Goal: Information Seeking & Learning: Learn about a topic

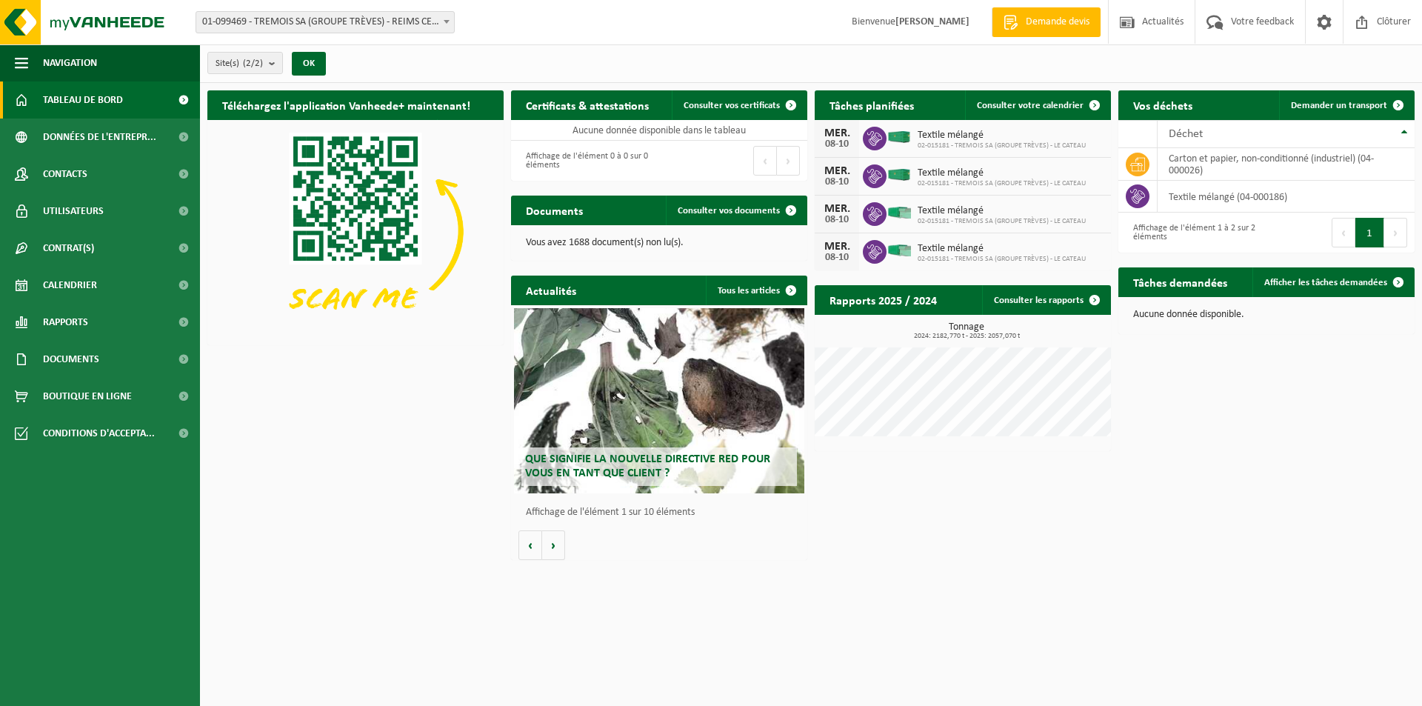
click at [102, 102] on span "Tableau de bord" at bounding box center [83, 99] width 80 height 37
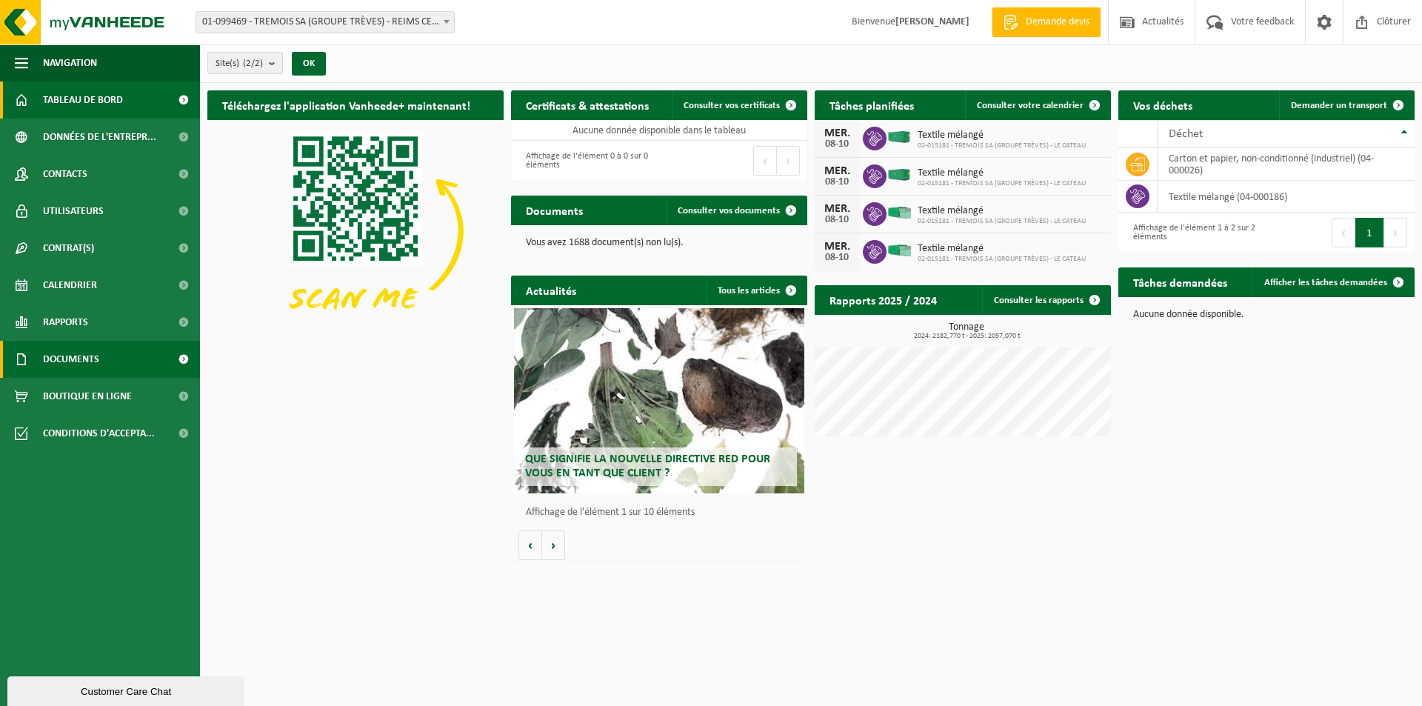
click at [176, 357] on span at bounding box center [183, 359] width 33 height 37
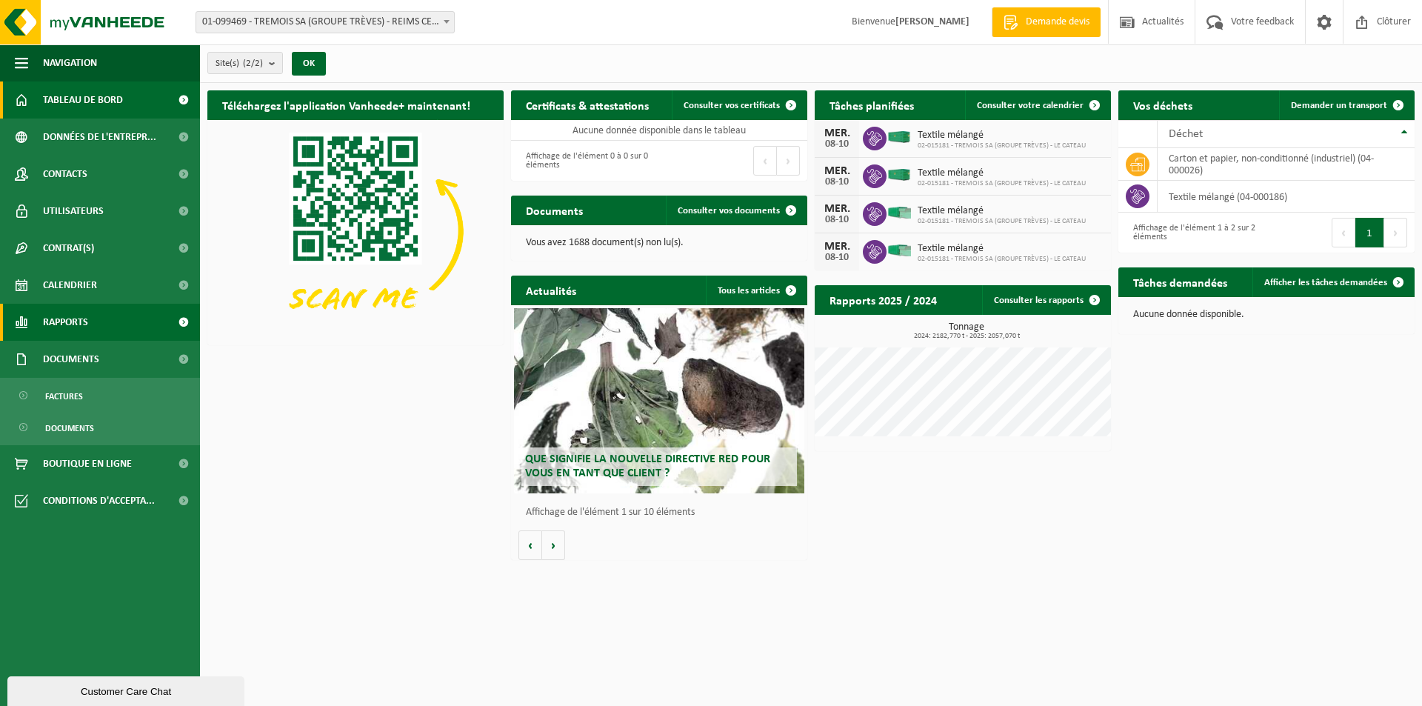
click at [186, 333] on span at bounding box center [183, 322] width 33 height 37
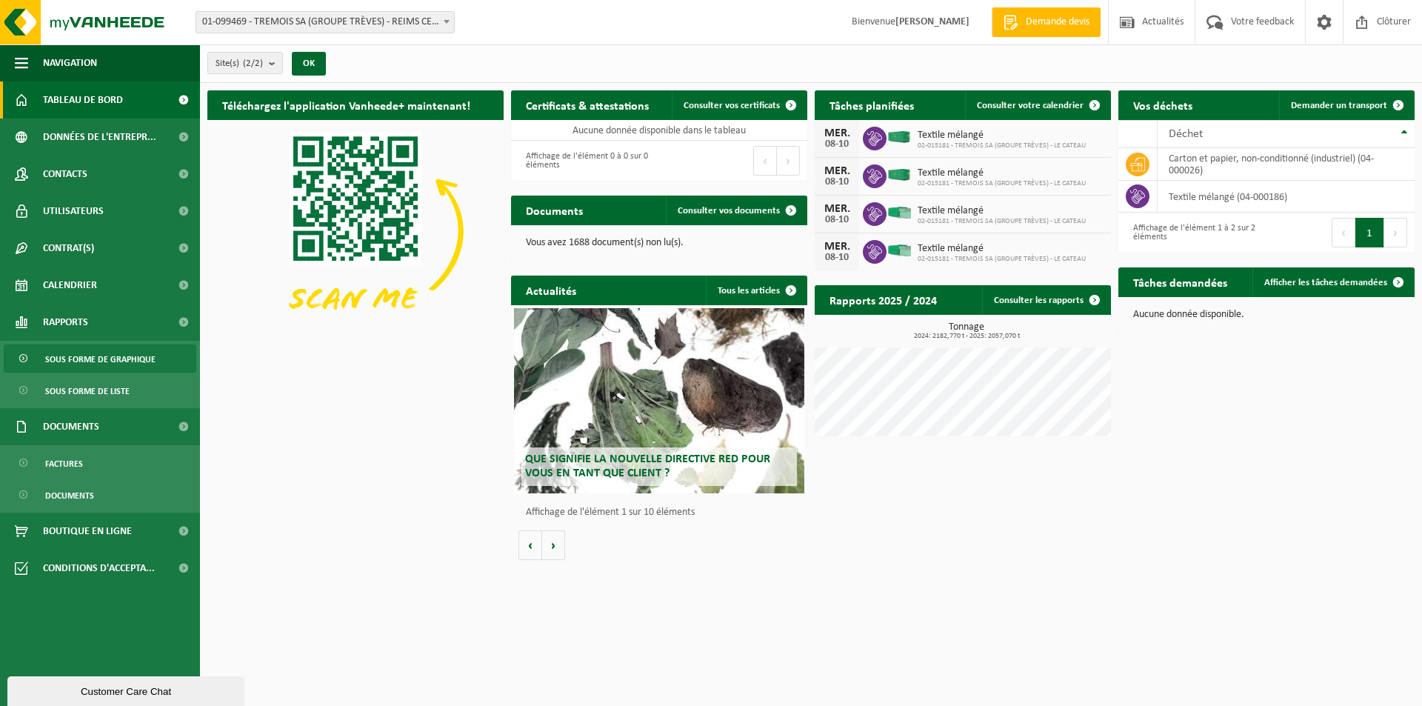
click at [143, 361] on span "Sous forme de graphique" at bounding box center [100, 359] width 110 height 28
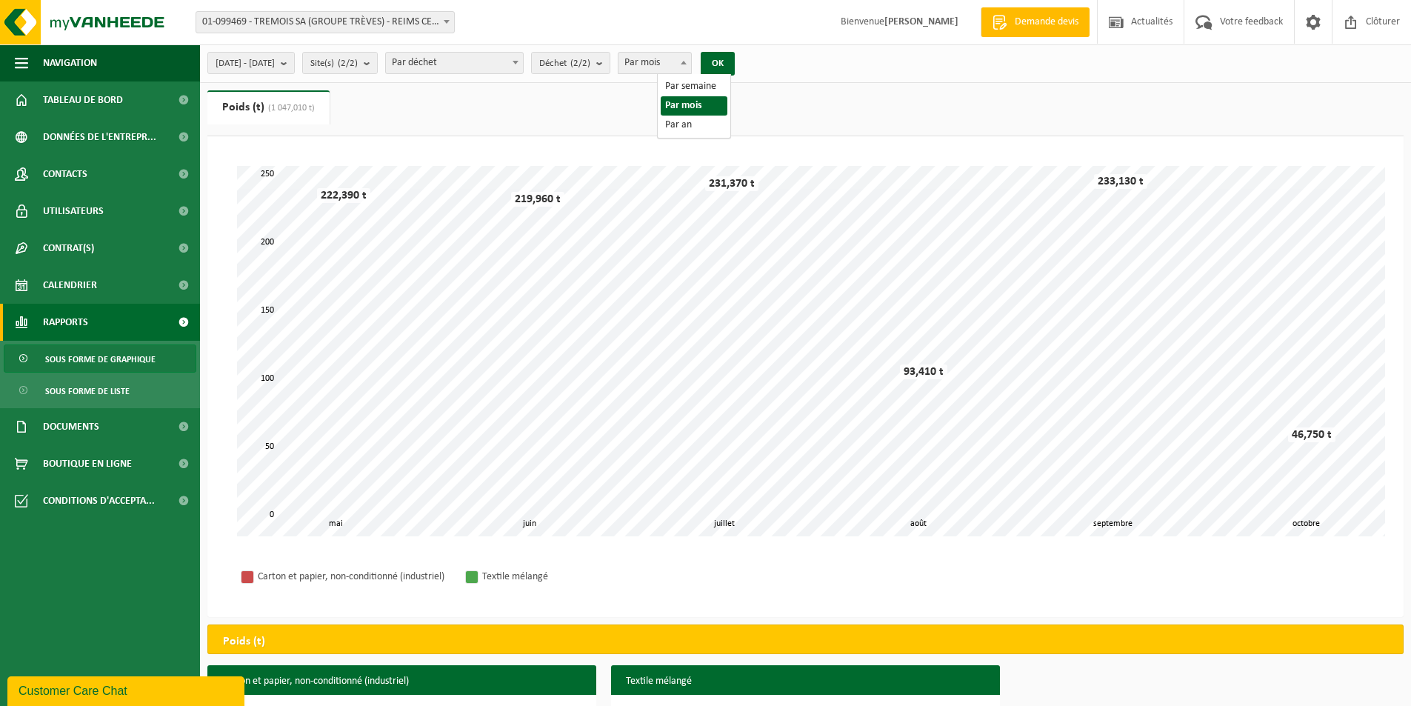
click at [691, 63] on span "Par mois" at bounding box center [654, 63] width 73 height 21
click at [735, 64] on button "OK" at bounding box center [718, 64] width 34 height 24
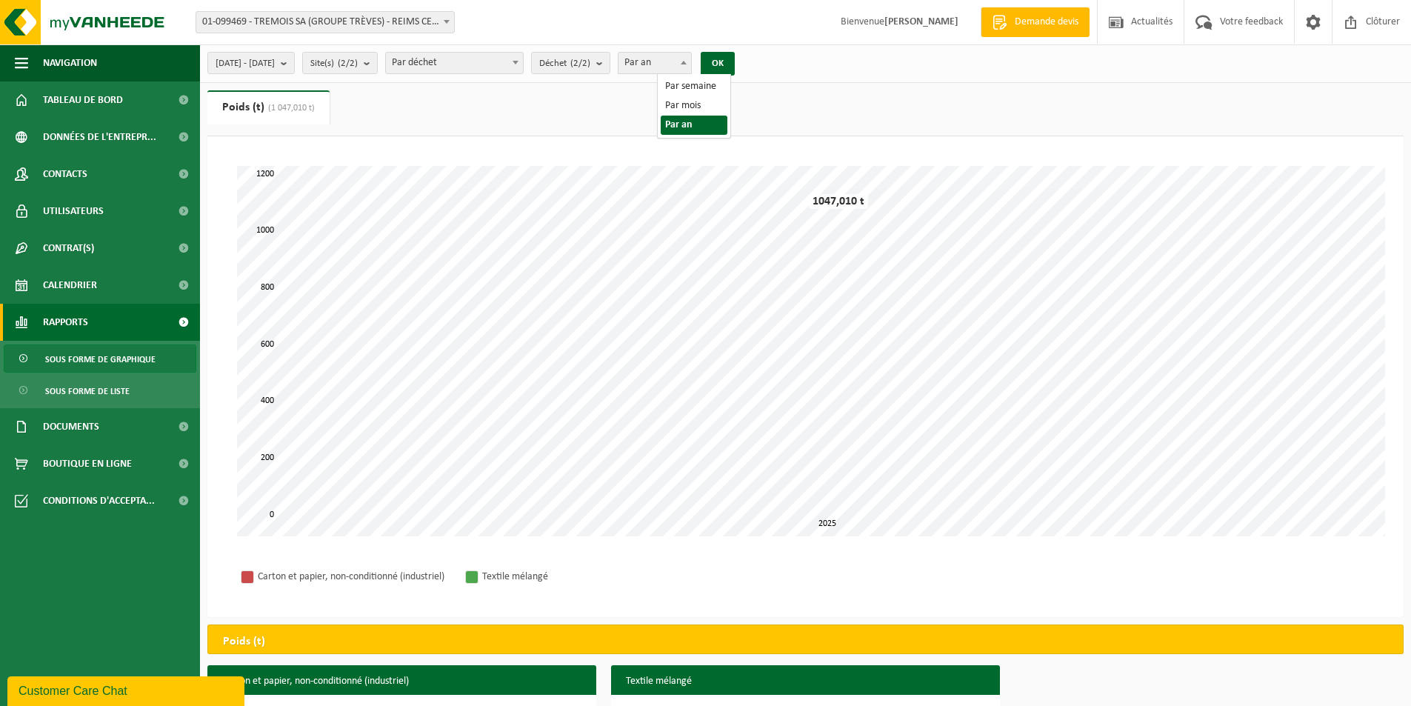
click at [666, 64] on span "Par an" at bounding box center [654, 63] width 73 height 21
click at [735, 64] on button "OK" at bounding box center [718, 64] width 34 height 24
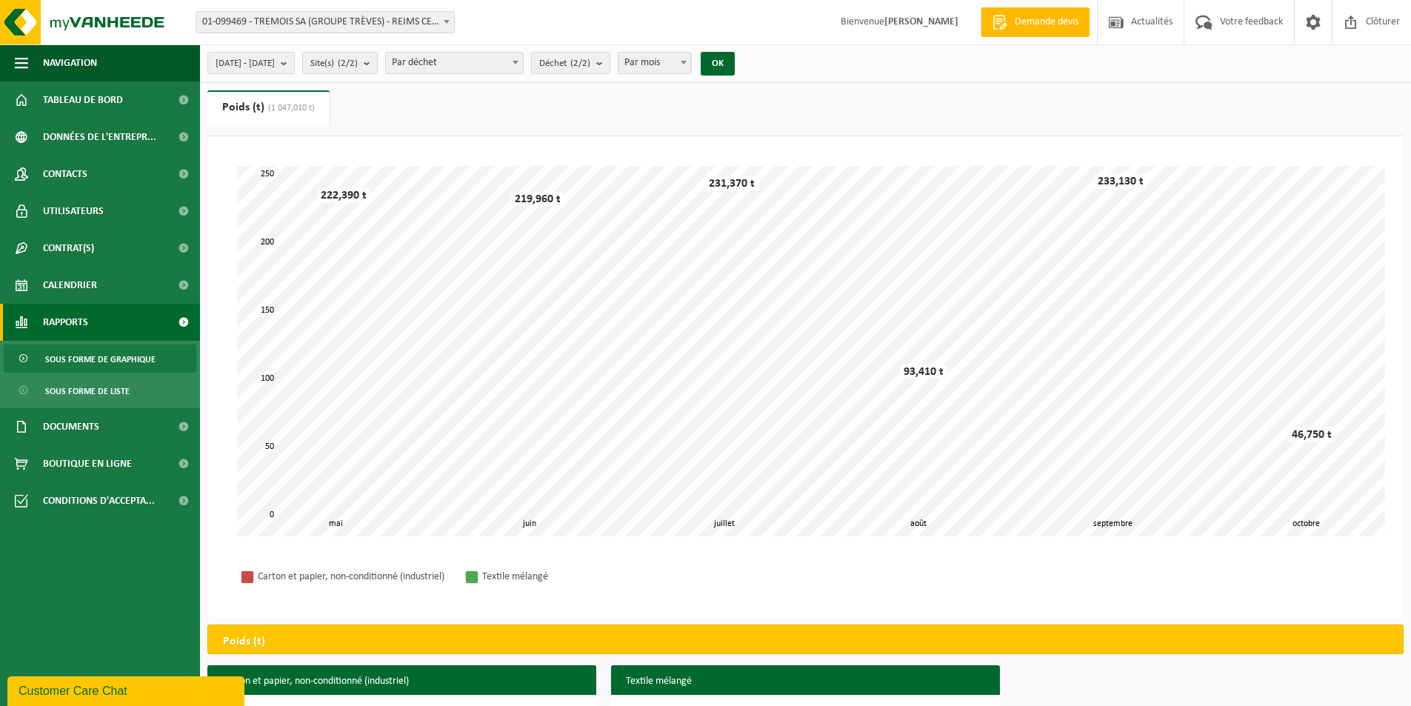
click at [610, 61] on b "submit" at bounding box center [602, 63] width 13 height 21
click at [470, 132] on ul "Poids (t) (1 047,010 t) Volume (m³)" at bounding box center [805, 113] width 1196 height 46
click at [266, 105] on span "(1 047,010 t)" at bounding box center [289, 108] width 50 height 9
click at [358, 60] on span "Site(s) (2/2)" at bounding box center [333, 64] width 47 height 22
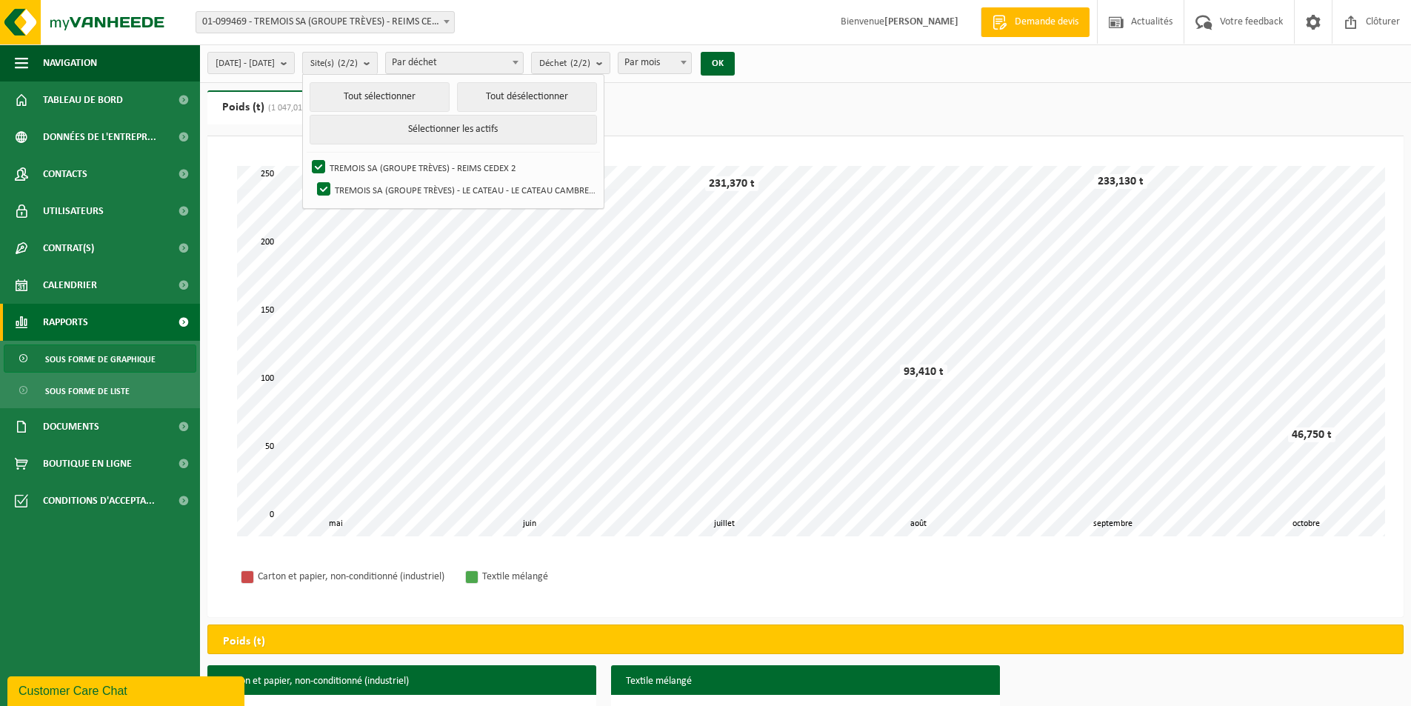
click at [358, 60] on span "Site(s) (2/2)" at bounding box center [333, 64] width 47 height 22
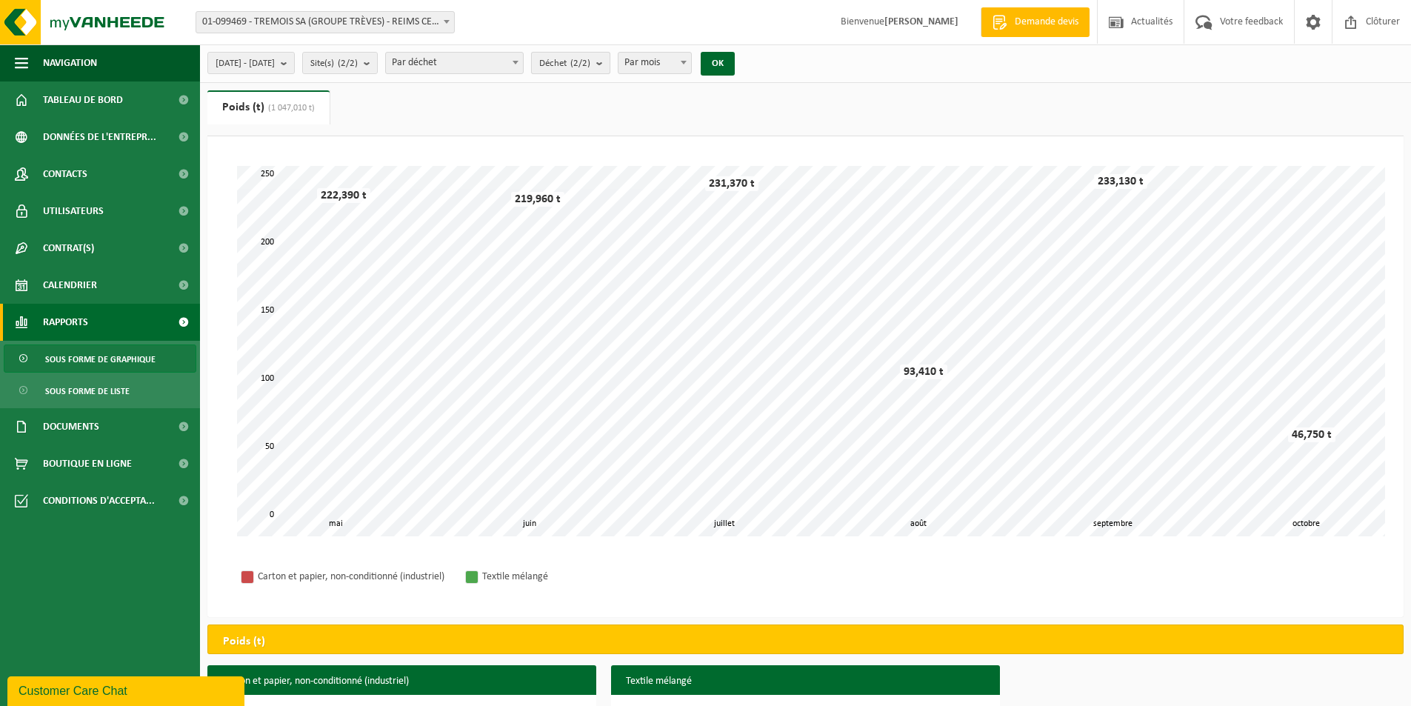
click at [590, 64] on span "Déchet (2/2)" at bounding box center [564, 64] width 51 height 22
click at [273, 53] on span "2025-05-01 - 2025-10-08" at bounding box center [245, 64] width 59 height 22
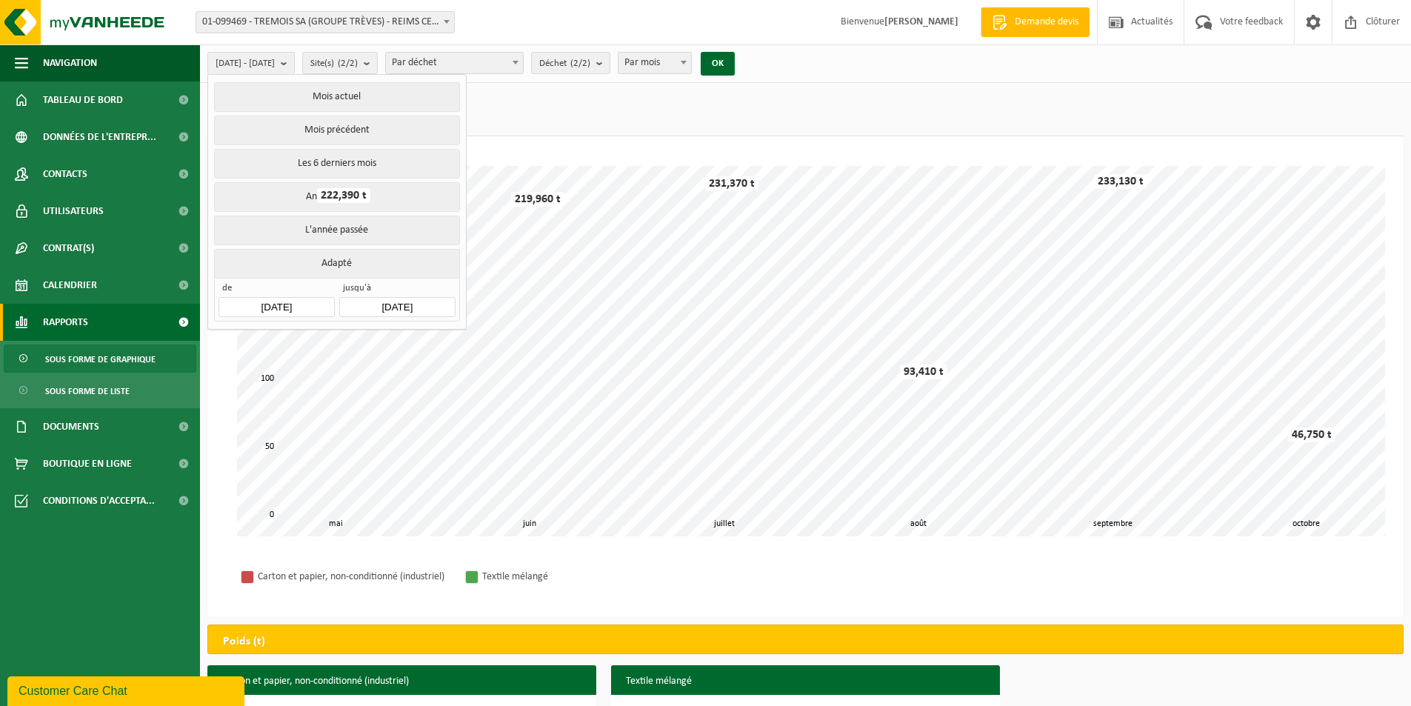
click at [350, 201] on button "Année actuelle" at bounding box center [336, 197] width 245 height 30
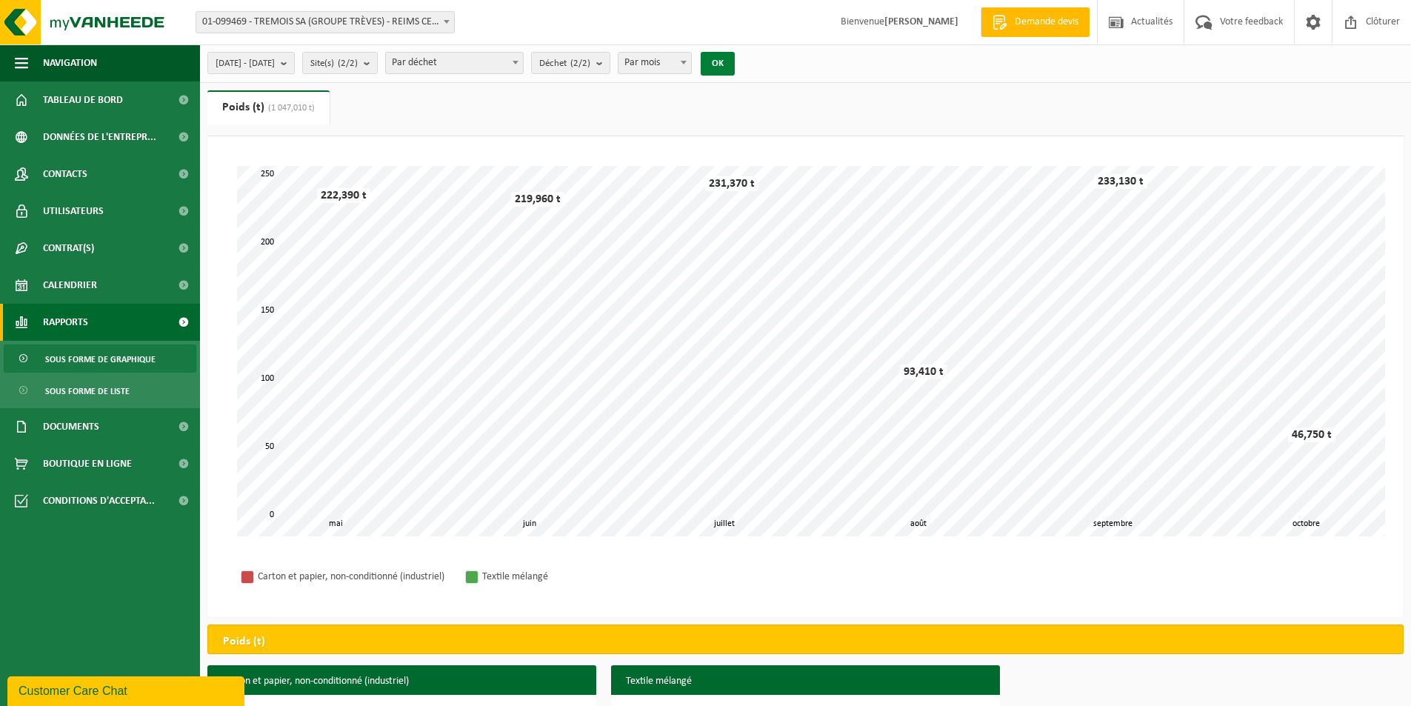
click at [735, 59] on button "OK" at bounding box center [718, 64] width 34 height 24
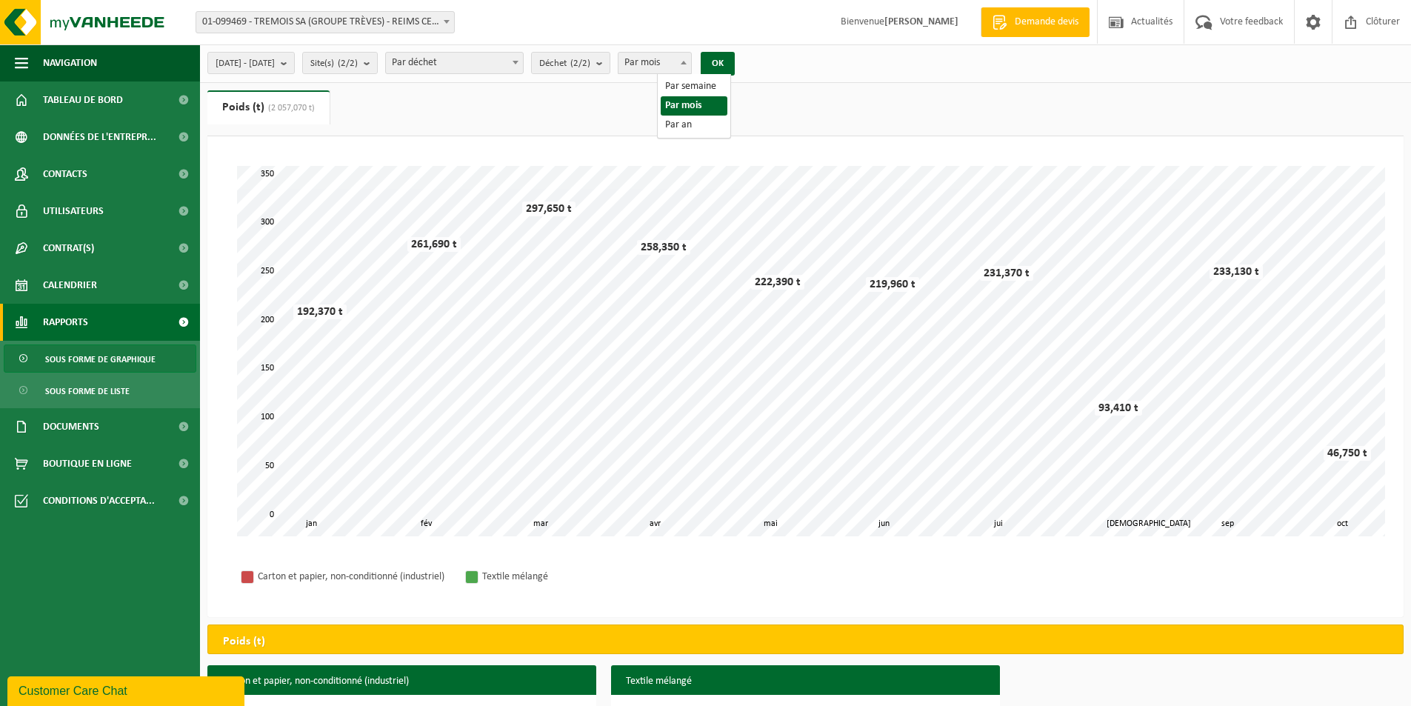
click at [691, 67] on span "Par mois" at bounding box center [654, 63] width 73 height 21
select select "3"
click at [735, 68] on button "OK" at bounding box center [718, 64] width 34 height 24
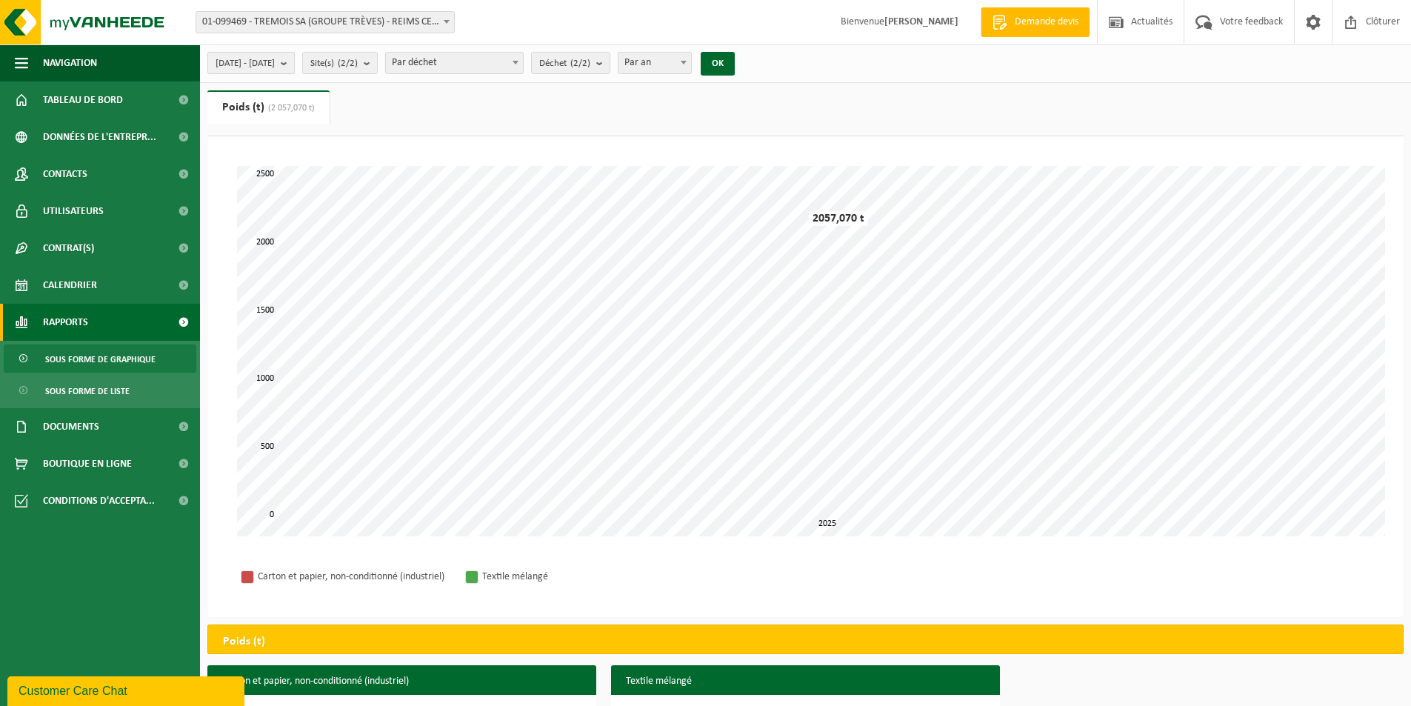
click at [294, 61] on b "submit" at bounding box center [287, 63] width 13 height 21
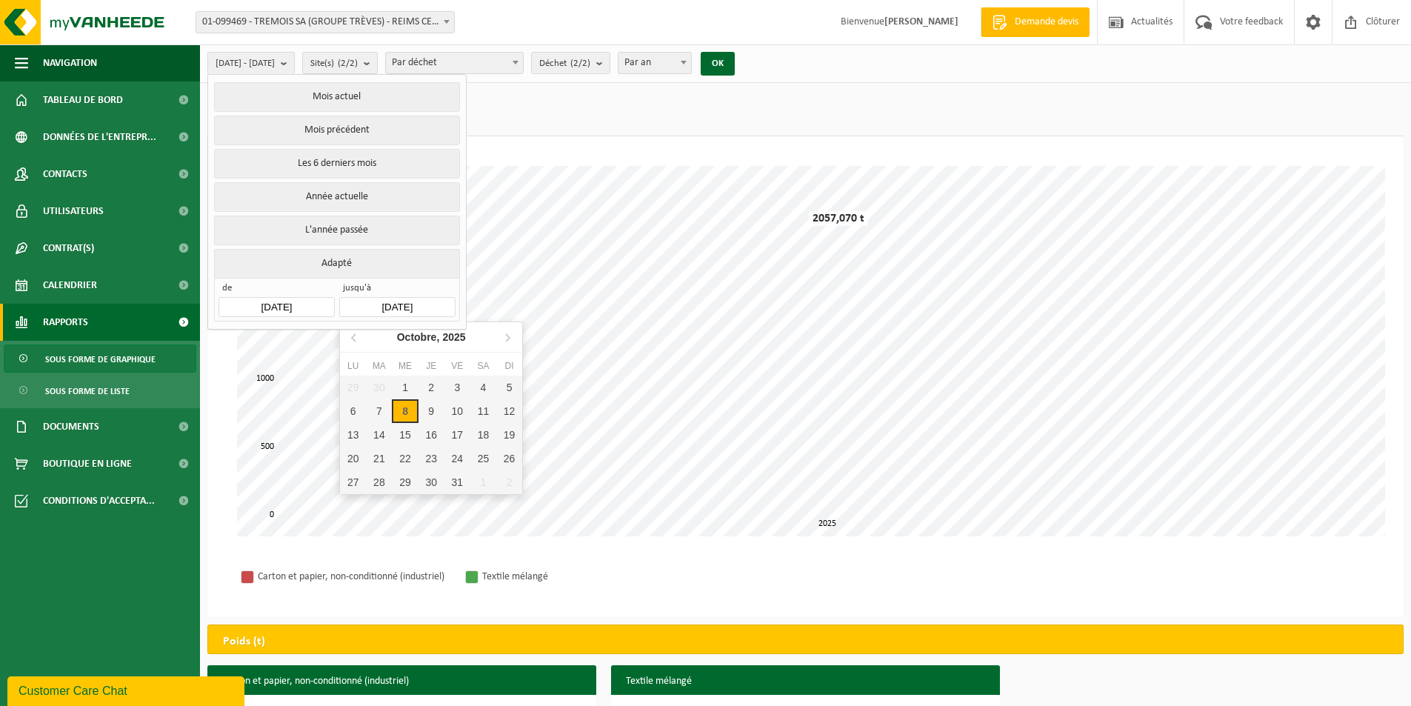
click at [415, 301] on input "2025-10-08" at bounding box center [397, 307] width 116 height 20
click at [378, 388] on div "30" at bounding box center [379, 387] width 26 height 24
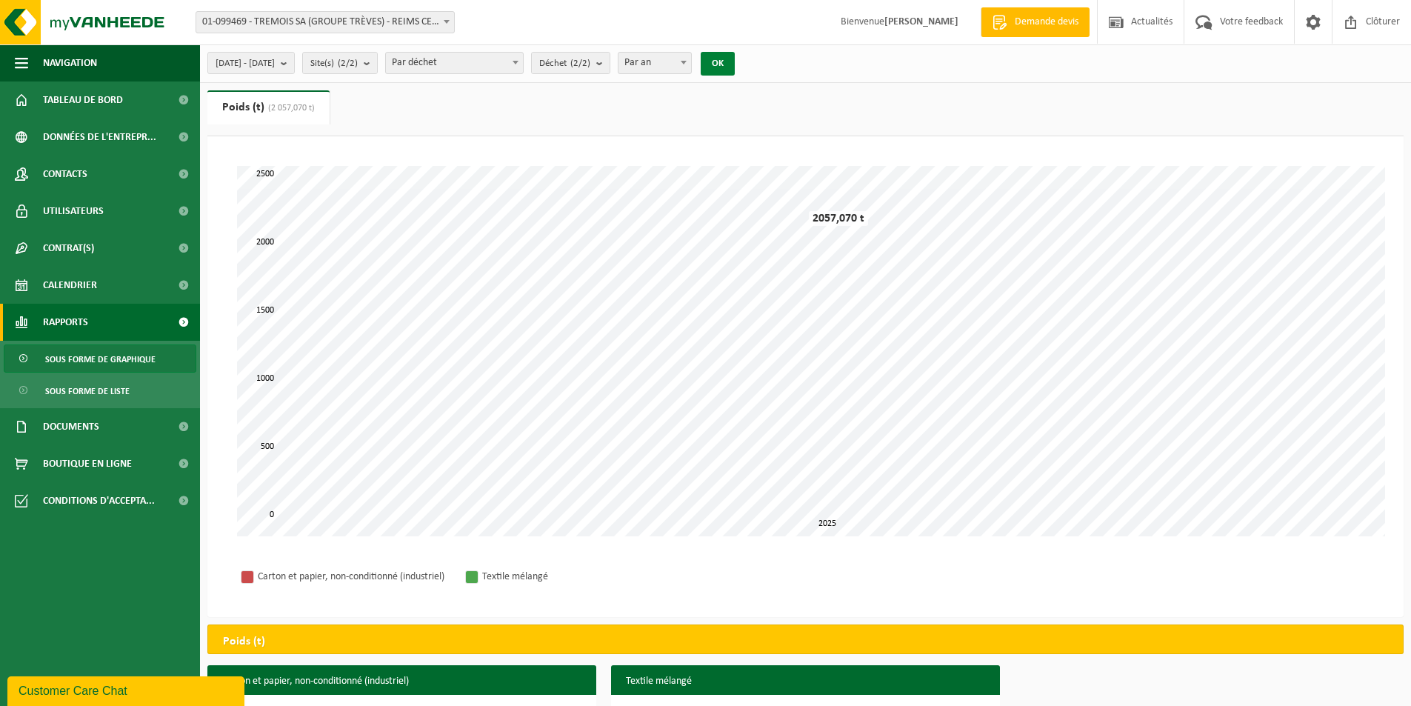
click at [735, 54] on button "OK" at bounding box center [718, 64] width 34 height 24
click at [275, 65] on span "2025-05-01 - 2025-09-30" at bounding box center [245, 64] width 59 height 22
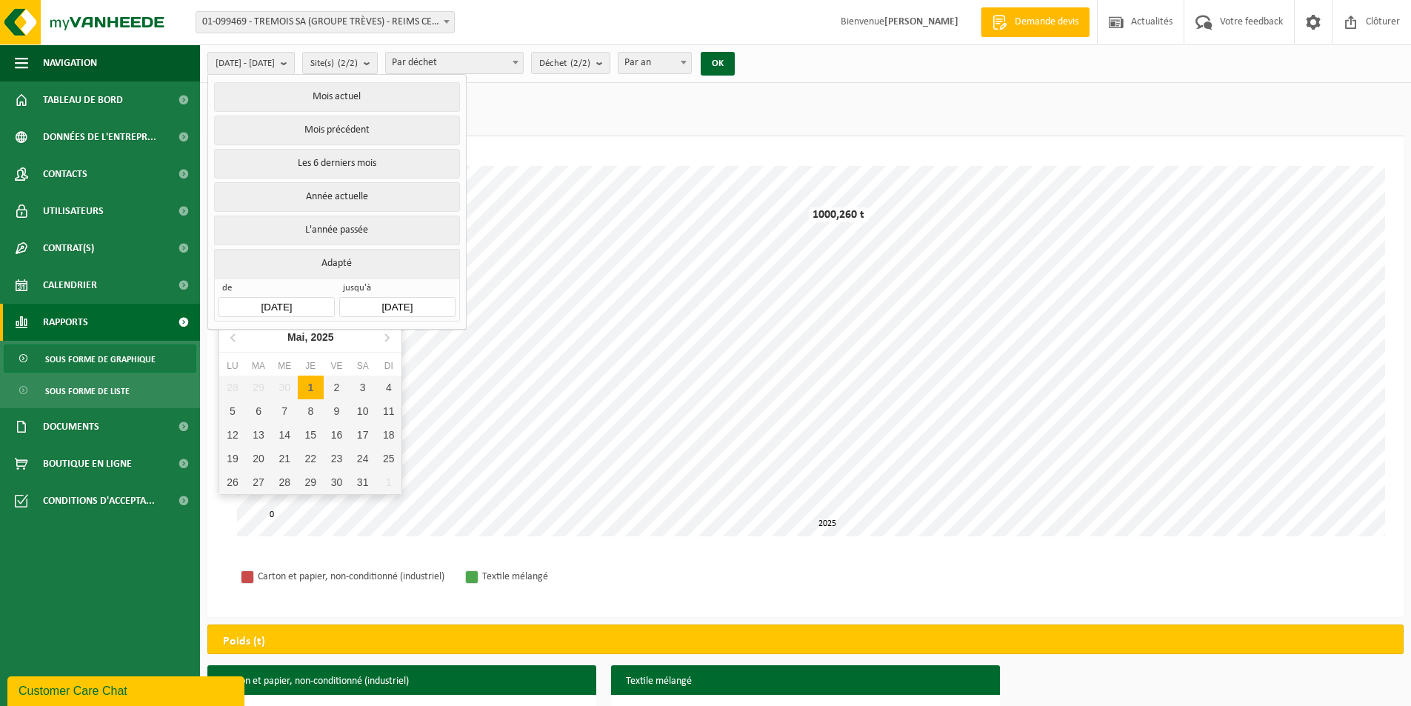
click at [285, 298] on input "2025-05-01" at bounding box center [276, 307] width 116 height 20
click at [238, 339] on icon at bounding box center [234, 337] width 24 height 24
click at [237, 339] on icon at bounding box center [234, 337] width 24 height 24
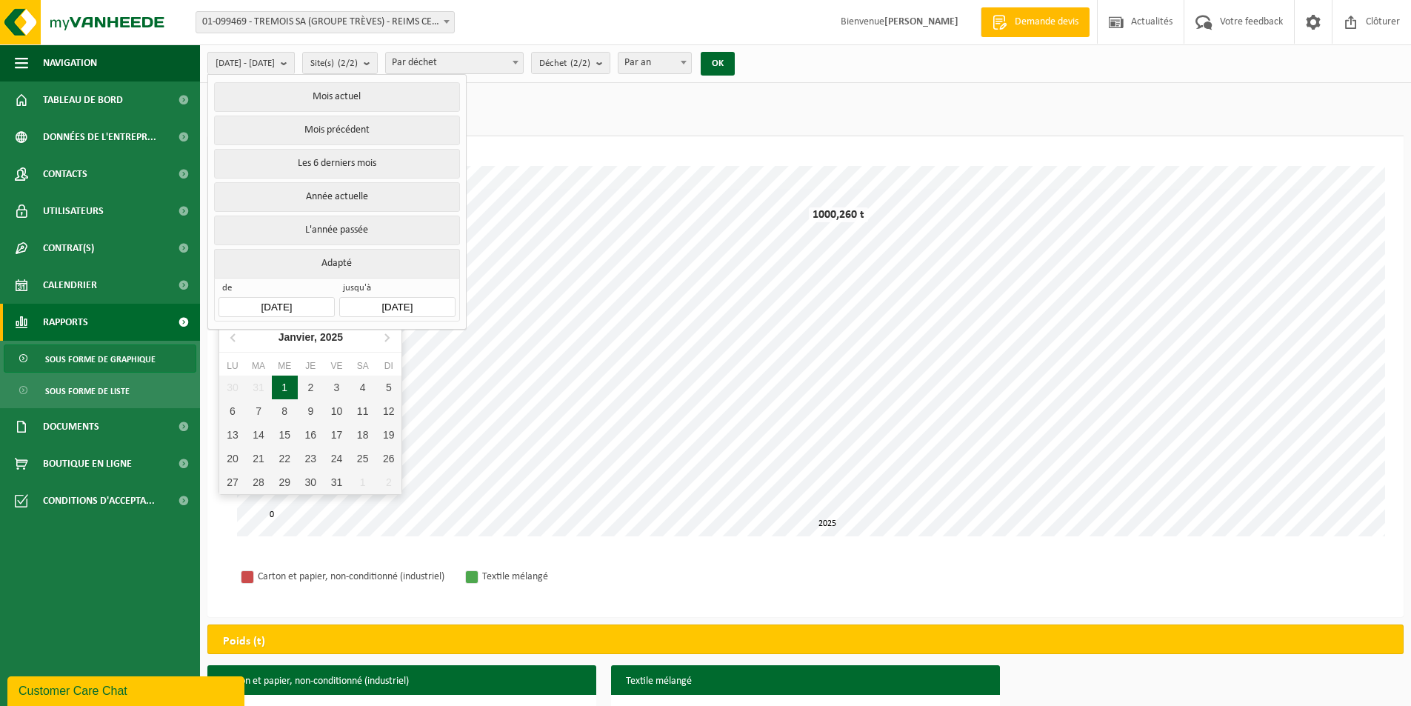
click at [282, 390] on div "1" at bounding box center [285, 387] width 26 height 24
type input "[DATE]"
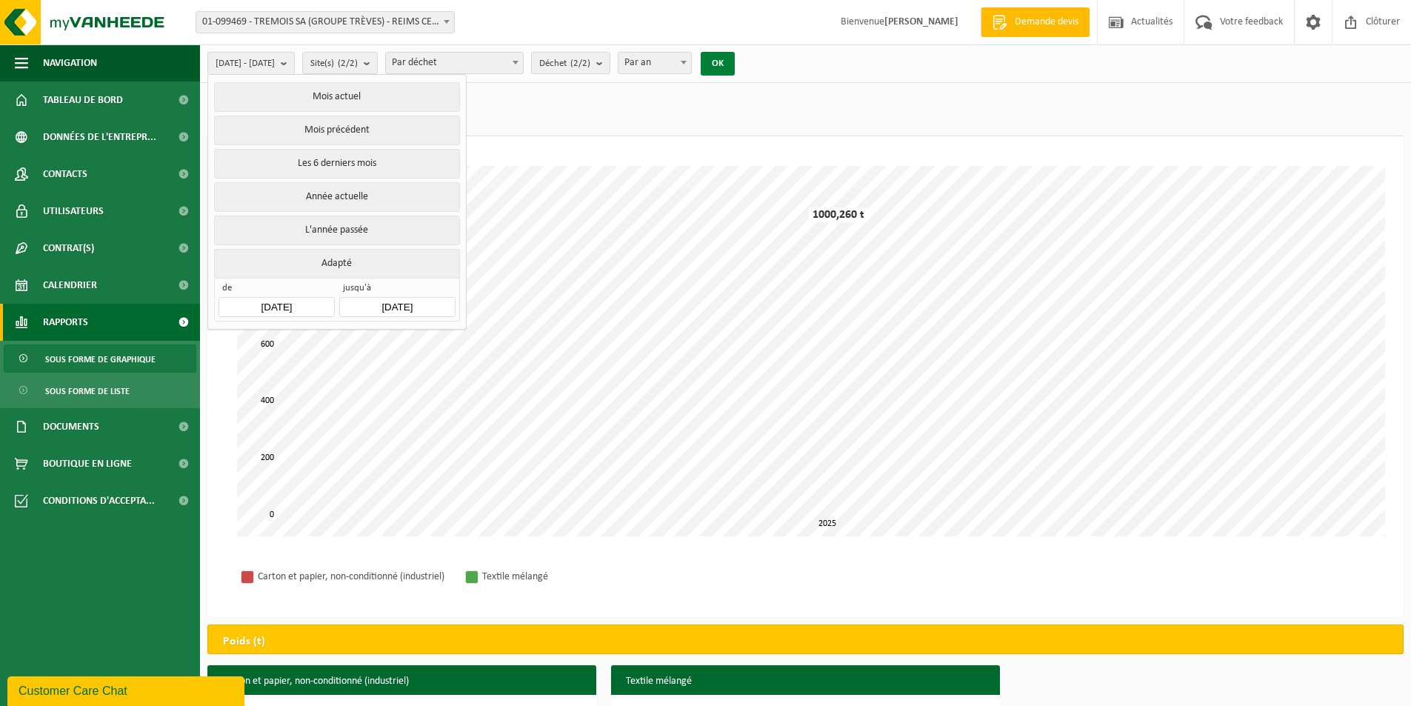
click at [735, 69] on button "OK" at bounding box center [718, 64] width 34 height 24
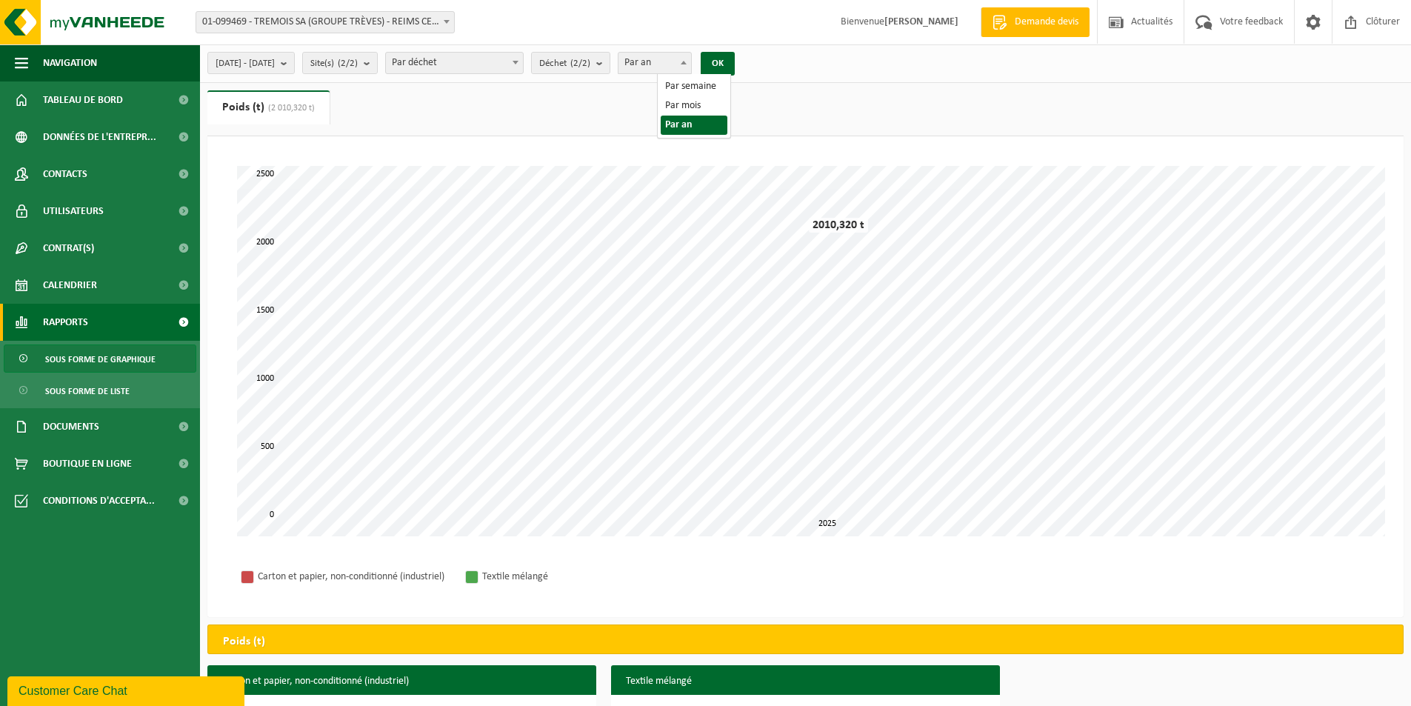
click at [691, 60] on span "Par an" at bounding box center [654, 63] width 73 height 21
select select "2"
click at [735, 67] on button "OK" at bounding box center [718, 64] width 34 height 24
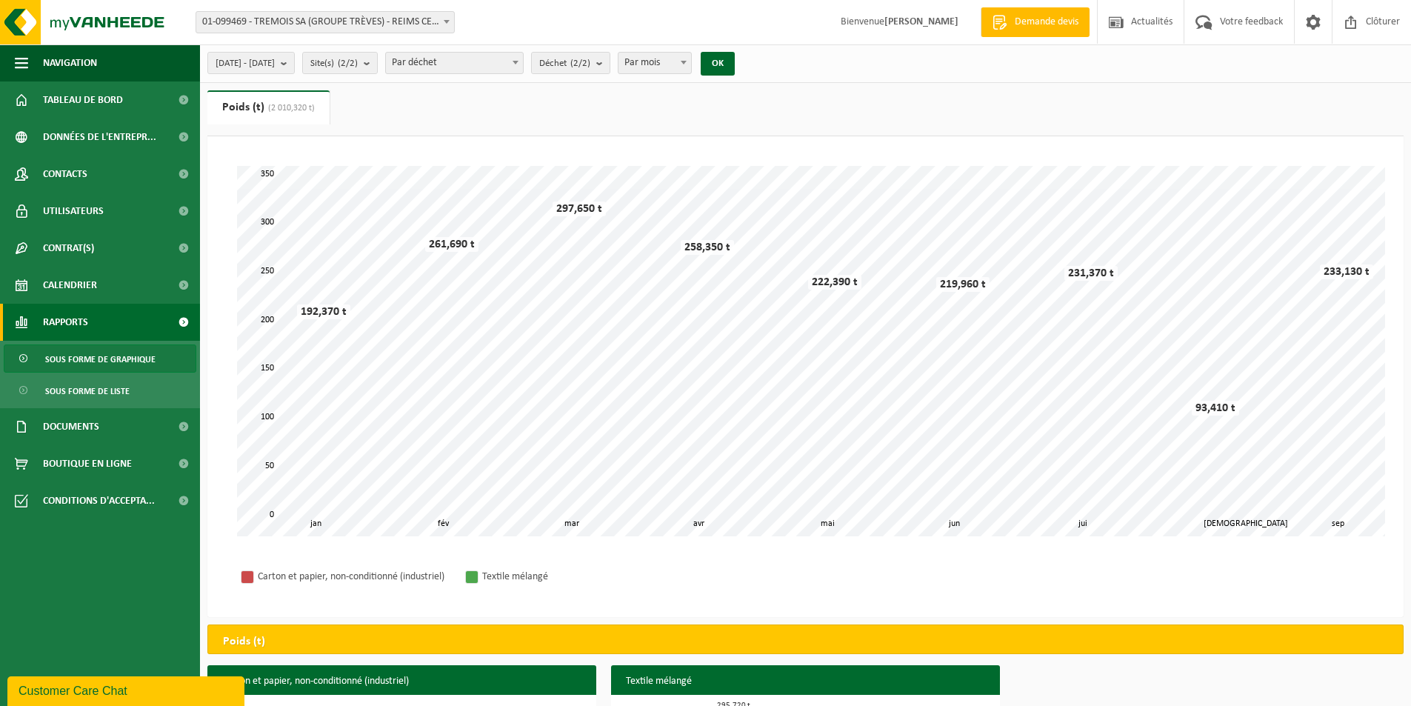
click at [500, 71] on span "Par déchet" at bounding box center [454, 63] width 137 height 21
click at [802, 125] on ul "Poids (t) (2 010,320 t) Volume (m³)" at bounding box center [805, 113] width 1196 height 46
click at [85, 99] on span "Tableau de bord" at bounding box center [83, 99] width 80 height 37
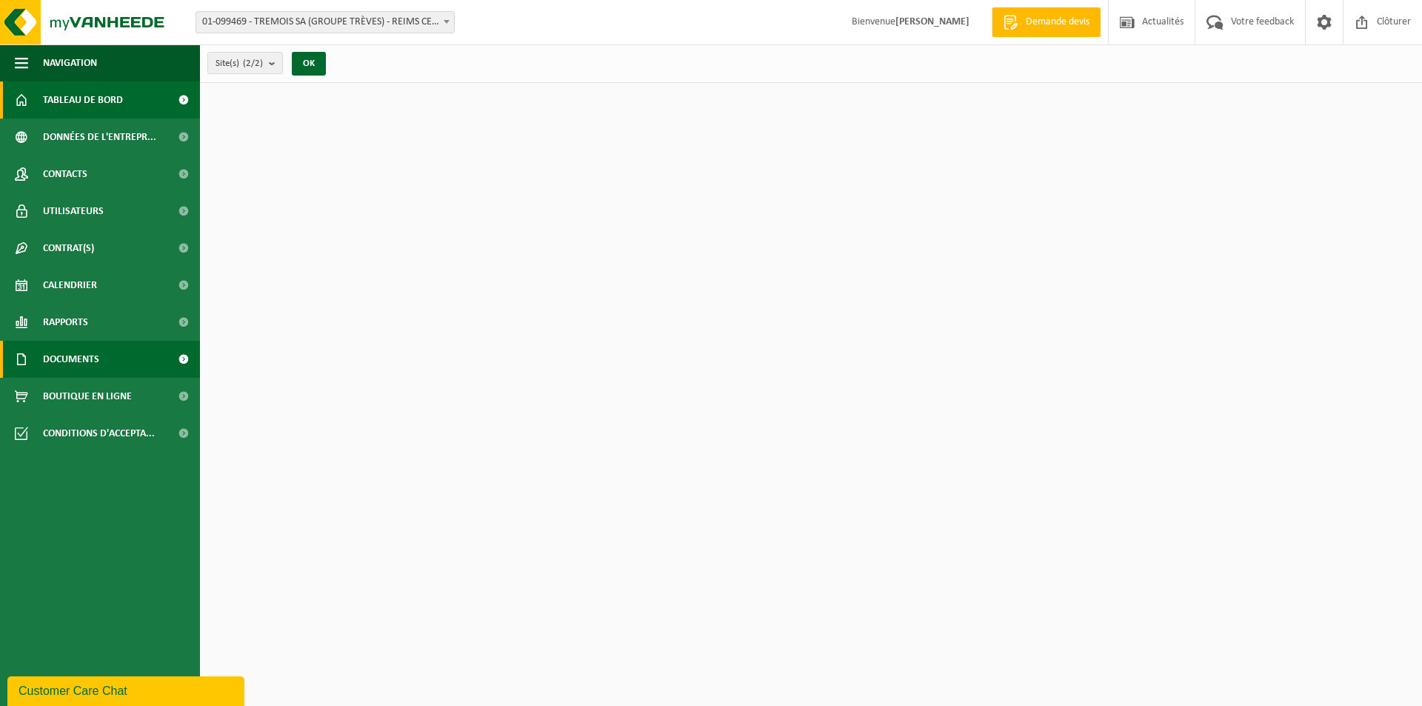
click at [64, 358] on span "Documents" at bounding box center [71, 359] width 56 height 37
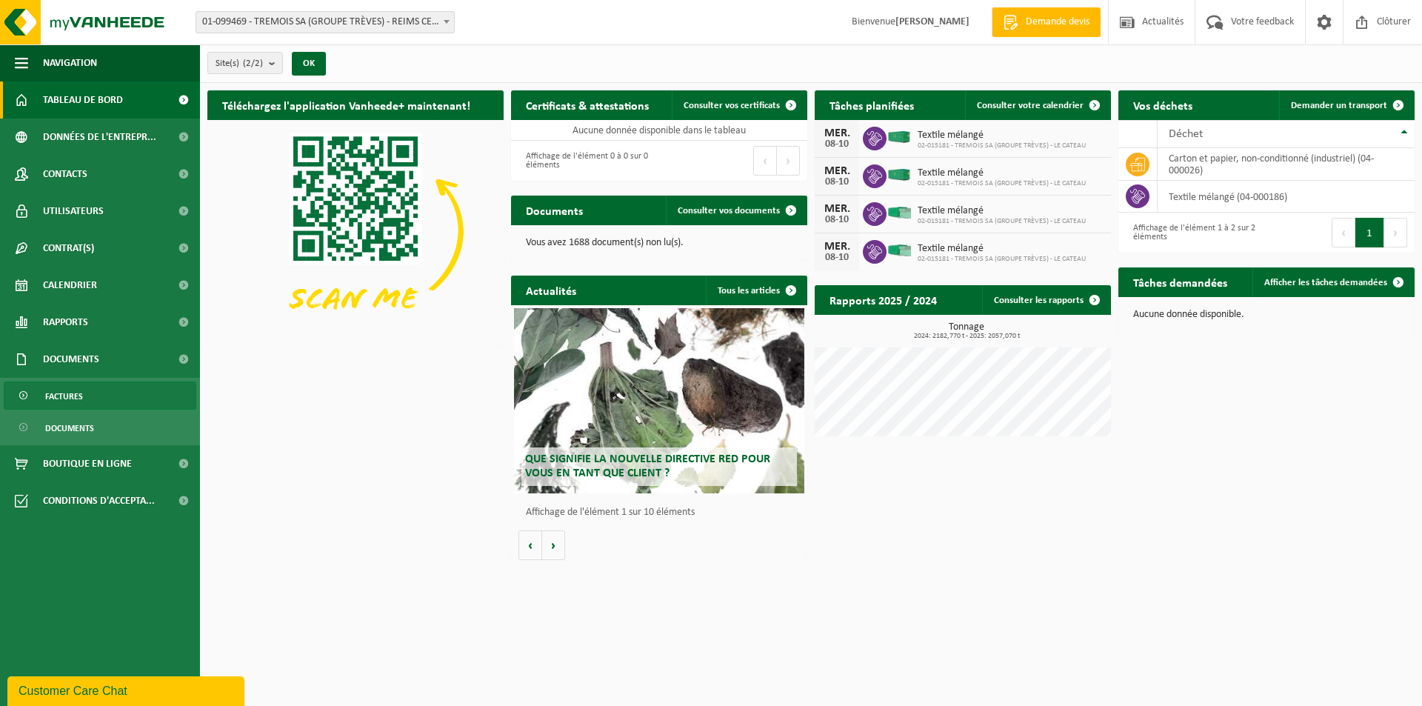
click at [67, 388] on span "Factures" at bounding box center [64, 396] width 38 height 28
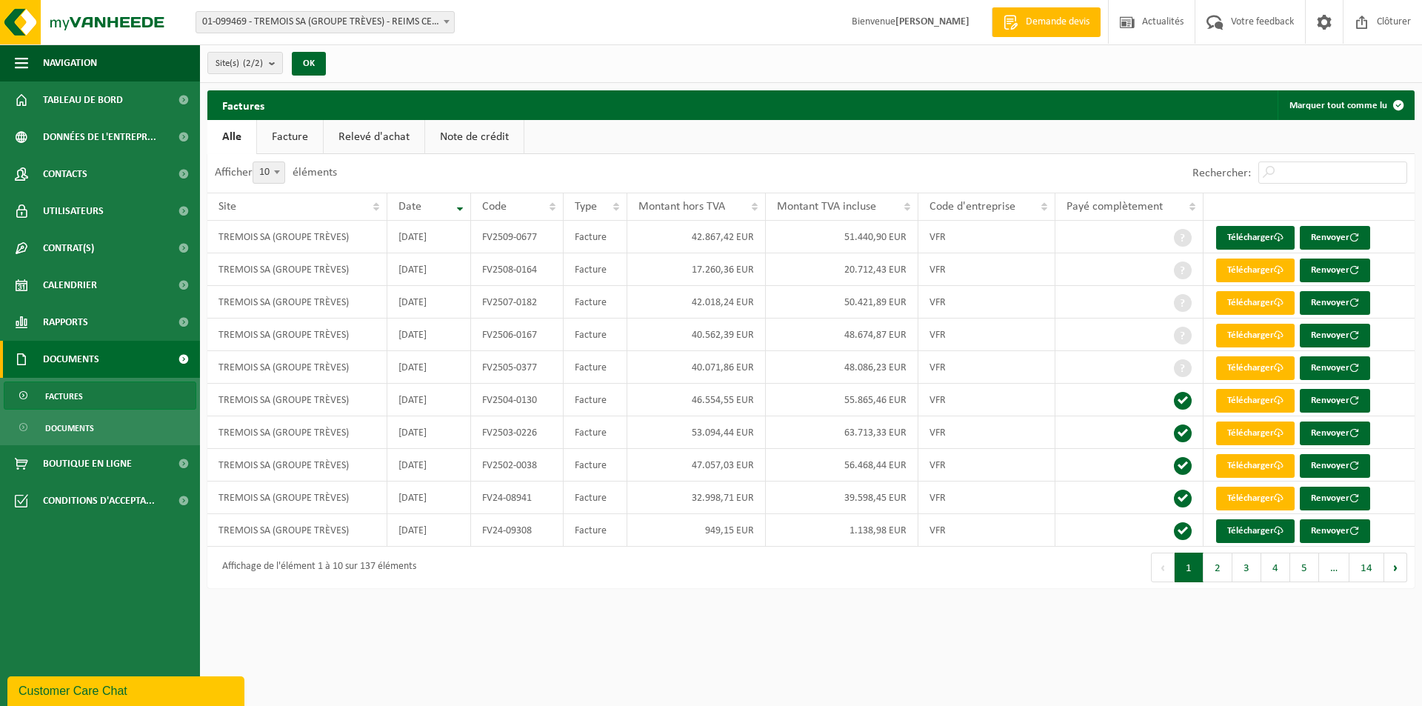
click at [185, 360] on span at bounding box center [183, 359] width 33 height 37
click at [182, 318] on span at bounding box center [183, 322] width 33 height 37
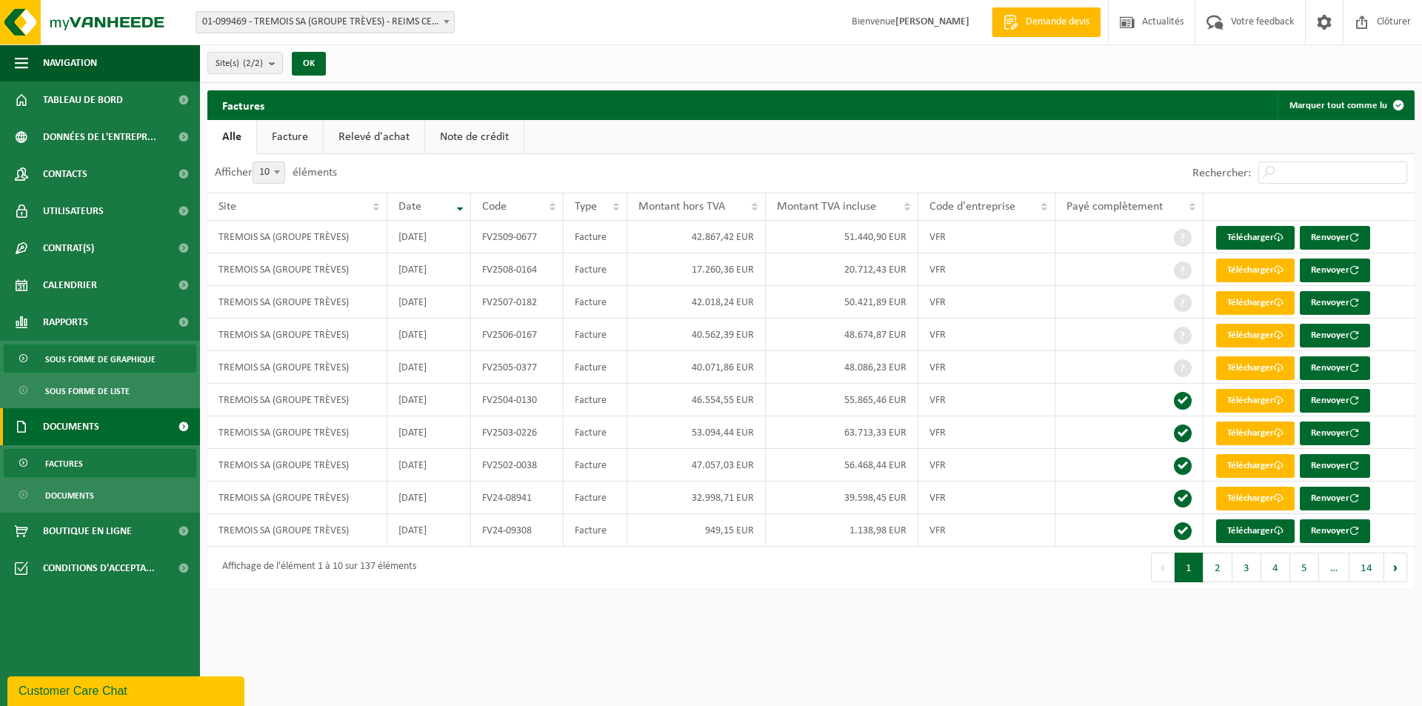
click at [125, 366] on span "Sous forme de graphique" at bounding box center [100, 359] width 110 height 28
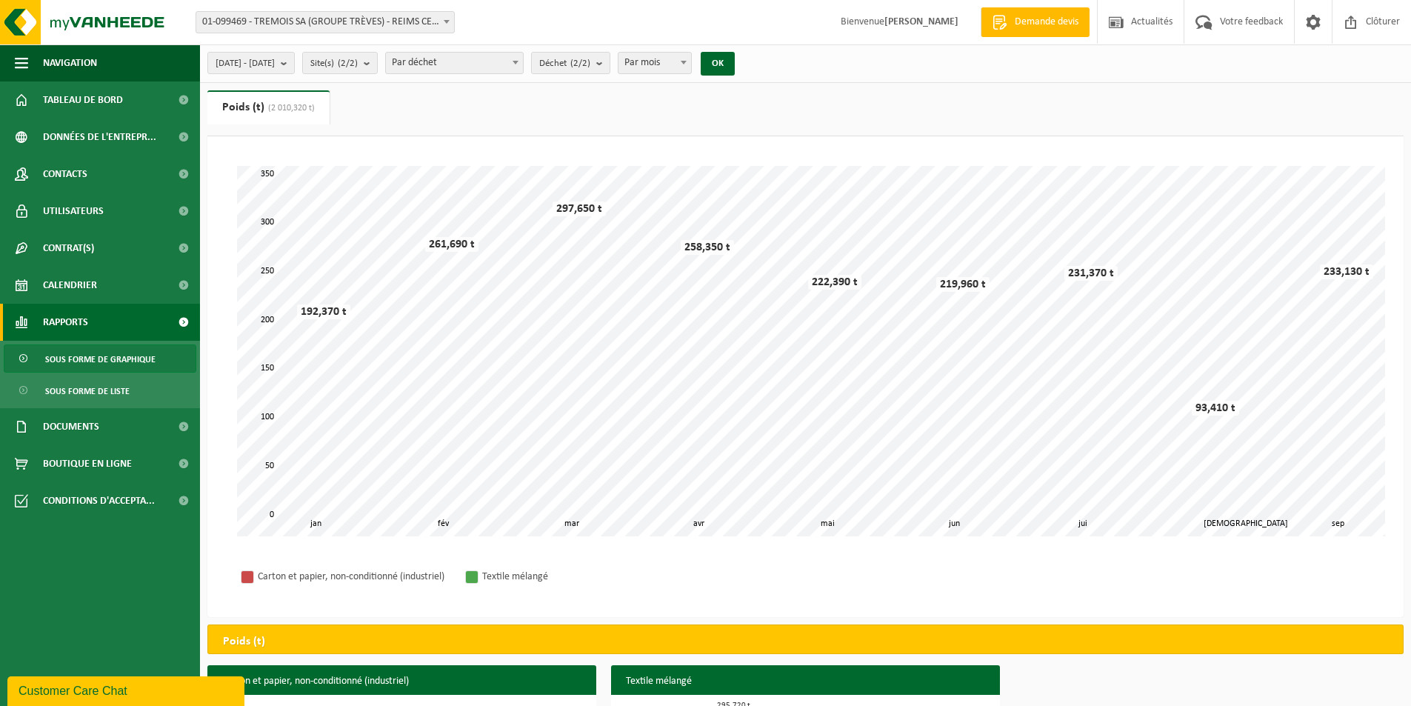
click at [523, 62] on span at bounding box center [515, 62] width 15 height 19
click at [647, 98] on ul "Poids (t) (2 010,320 t) Volume (m³)" at bounding box center [805, 113] width 1196 height 46
